Goal: Complete application form: Complete application form

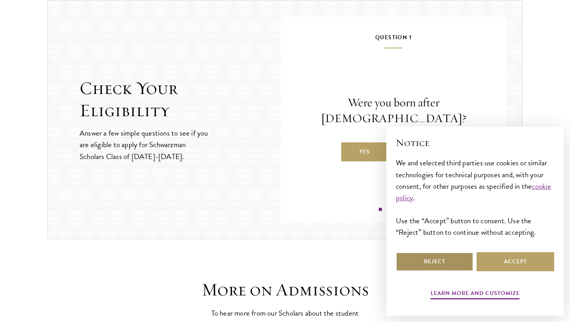
click at [452, 261] on button "Reject" at bounding box center [435, 261] width 78 height 19
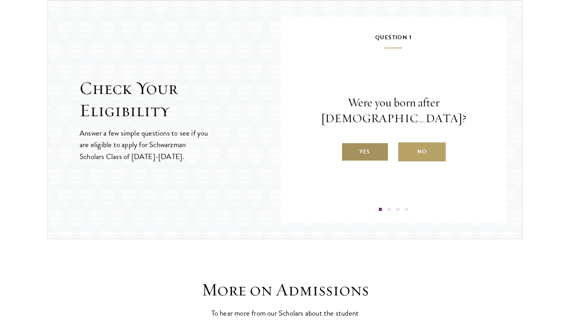
click at [366, 142] on label "Yes" at bounding box center [365, 151] width 48 height 19
click at [349, 143] on input "Yes" at bounding box center [344, 146] width 7 height 7
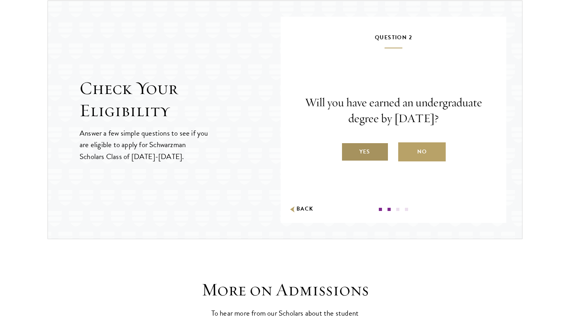
click at [376, 151] on label "Yes" at bounding box center [365, 151] width 48 height 19
click at [349, 150] on input "Yes" at bounding box center [344, 146] width 7 height 7
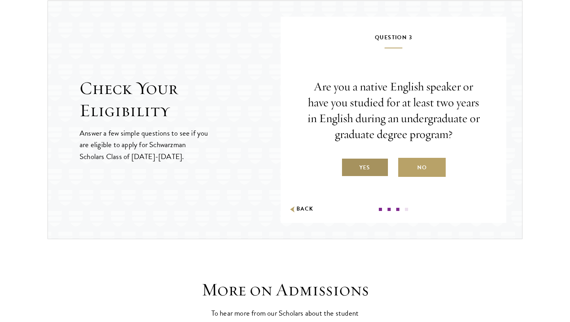
click at [375, 167] on label "Yes" at bounding box center [365, 167] width 48 height 19
click at [349, 166] on input "Yes" at bounding box center [344, 162] width 7 height 7
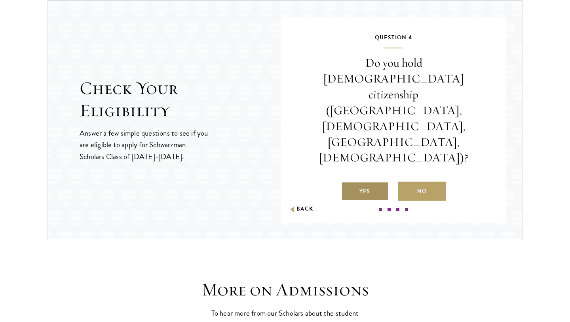
click at [371, 181] on label "Yes" at bounding box center [365, 190] width 48 height 19
click at [349, 183] on input "Yes" at bounding box center [344, 186] width 7 height 7
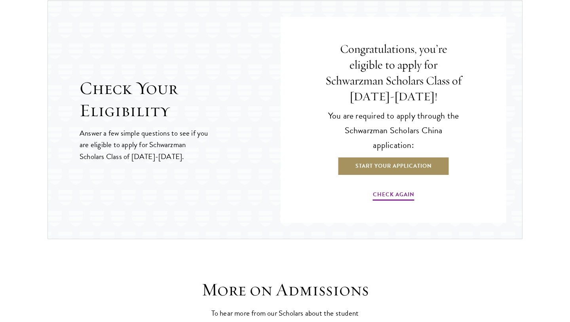
click at [373, 165] on link "Start Your Application" at bounding box center [394, 165] width 112 height 19
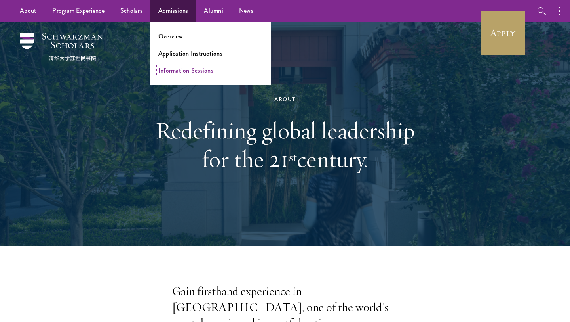
click at [175, 67] on link "Information Sessions" at bounding box center [185, 70] width 55 height 9
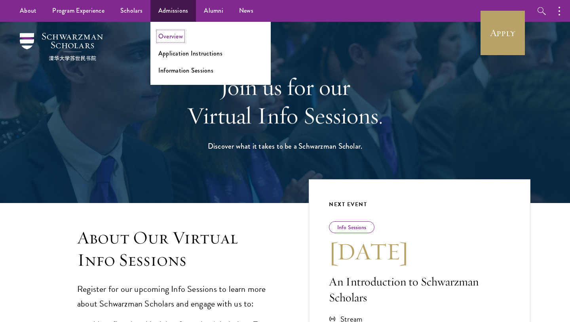
click at [170, 36] on link "Overview" at bounding box center [170, 36] width 25 height 9
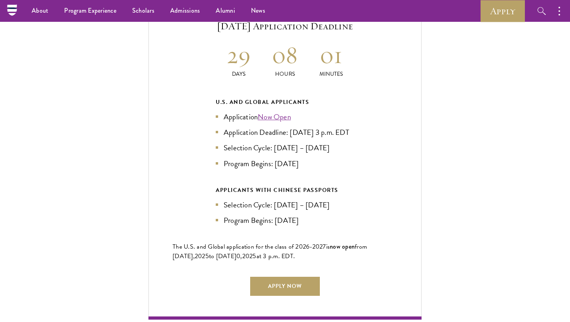
scroll to position [1686, 0]
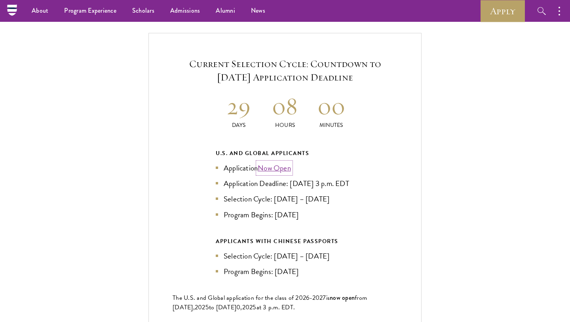
click at [279, 162] on link "Now Open" at bounding box center [274, 167] width 33 height 11
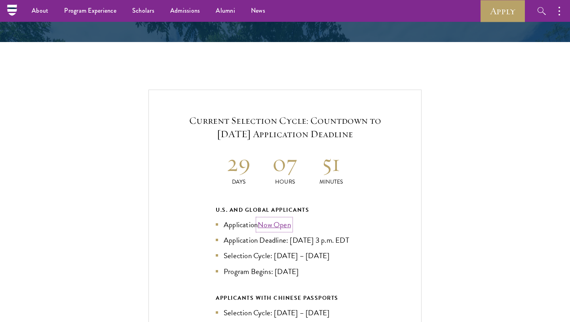
scroll to position [1494, 0]
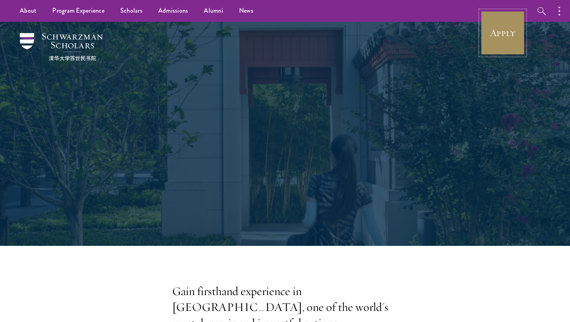
click at [501, 36] on link "Apply" at bounding box center [503, 33] width 44 height 44
